Goal: Information Seeking & Learning: Learn about a topic

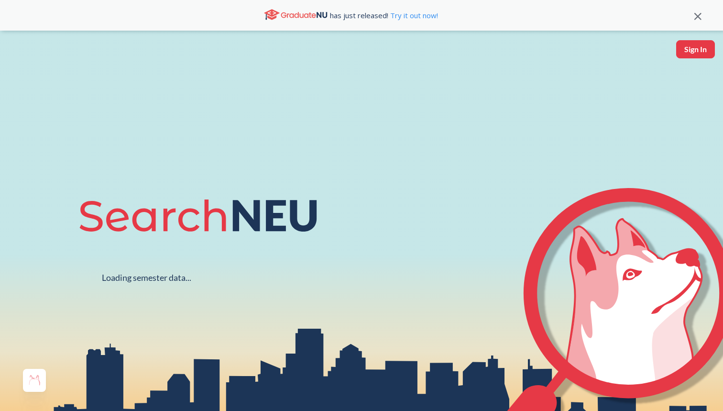
scroll to position [31, 0]
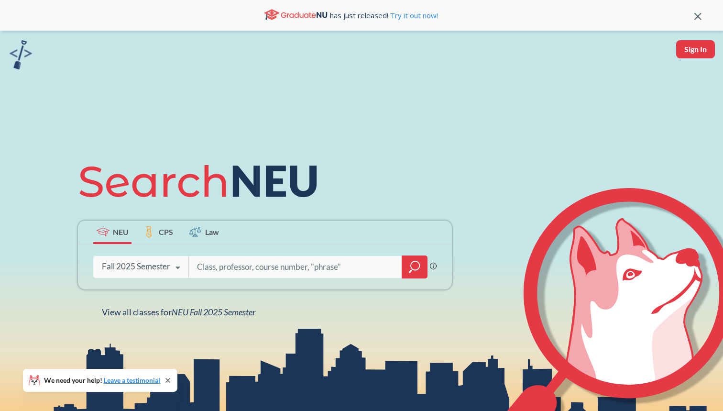
click at [218, 263] on input "search" at bounding box center [295, 267] width 199 height 20
type input "me"
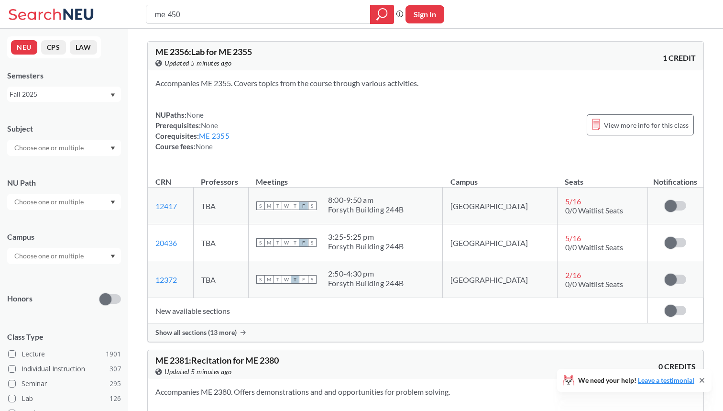
type input "me 4505"
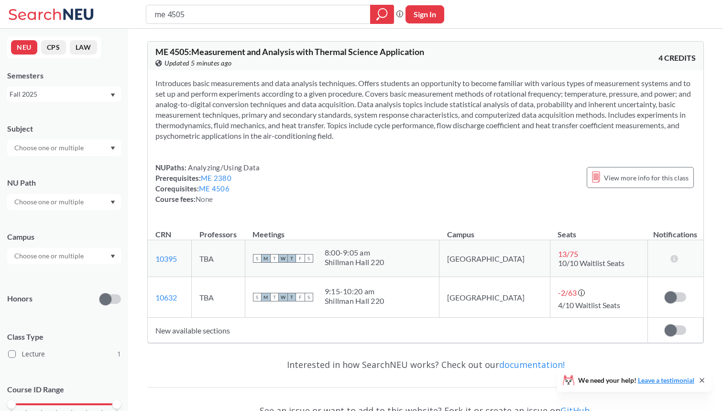
click at [91, 85] on div "Semesters Fall 2025" at bounding box center [64, 86] width 114 height 32
click at [91, 90] on div "Fall 2025" at bounding box center [60, 94] width 100 height 11
click at [83, 143] on div "Fall 2023" at bounding box center [64, 135] width 114 height 26
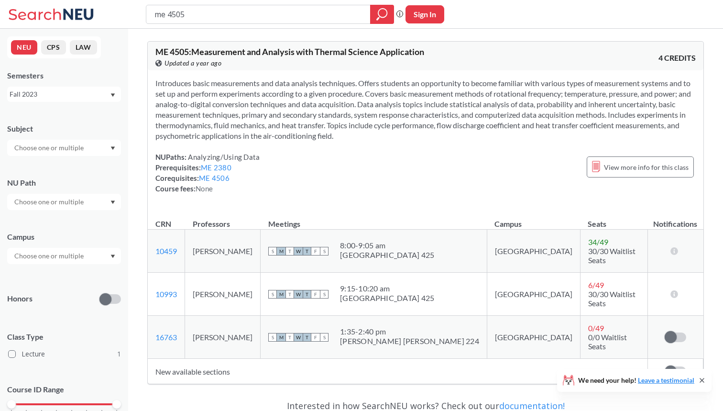
click at [407, 194] on div "NUPaths: Analyzing/Using Data Prerequisites: ME 2380 Corequisites: ME 4506 Cour…" at bounding box center [425, 173] width 541 height 42
click at [101, 98] on div "Fall 2023" at bounding box center [60, 94] width 100 height 11
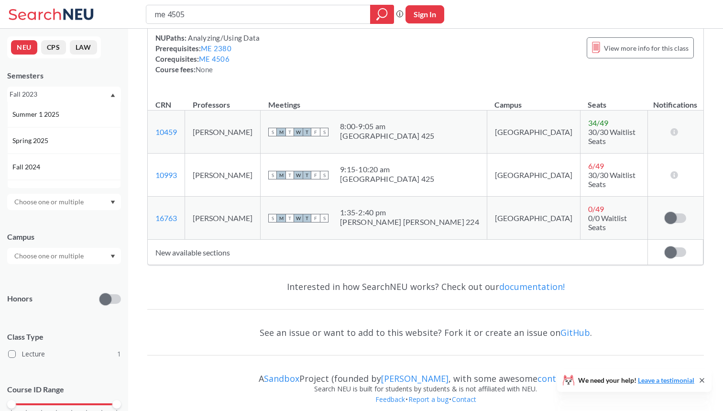
scroll to position [114, 0]
click at [74, 111] on div "Spring 2025" at bounding box center [64, 106] width 114 height 26
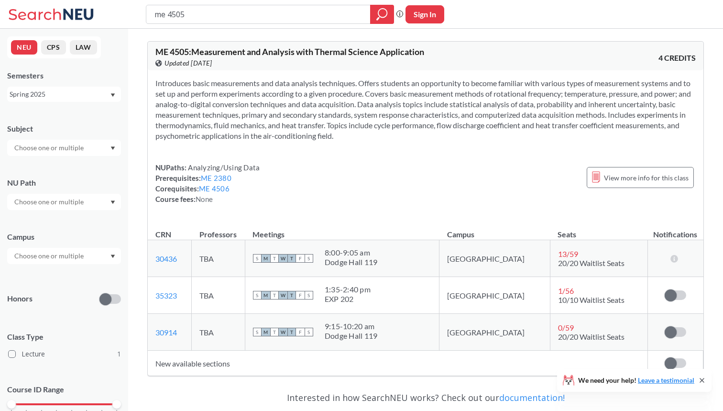
click at [77, 88] on div "Spring 2025" at bounding box center [64, 94] width 114 height 15
click at [73, 150] on div "Spring 2024" at bounding box center [64, 144] width 114 height 26
